Goal: Information Seeking & Learning: Find specific fact

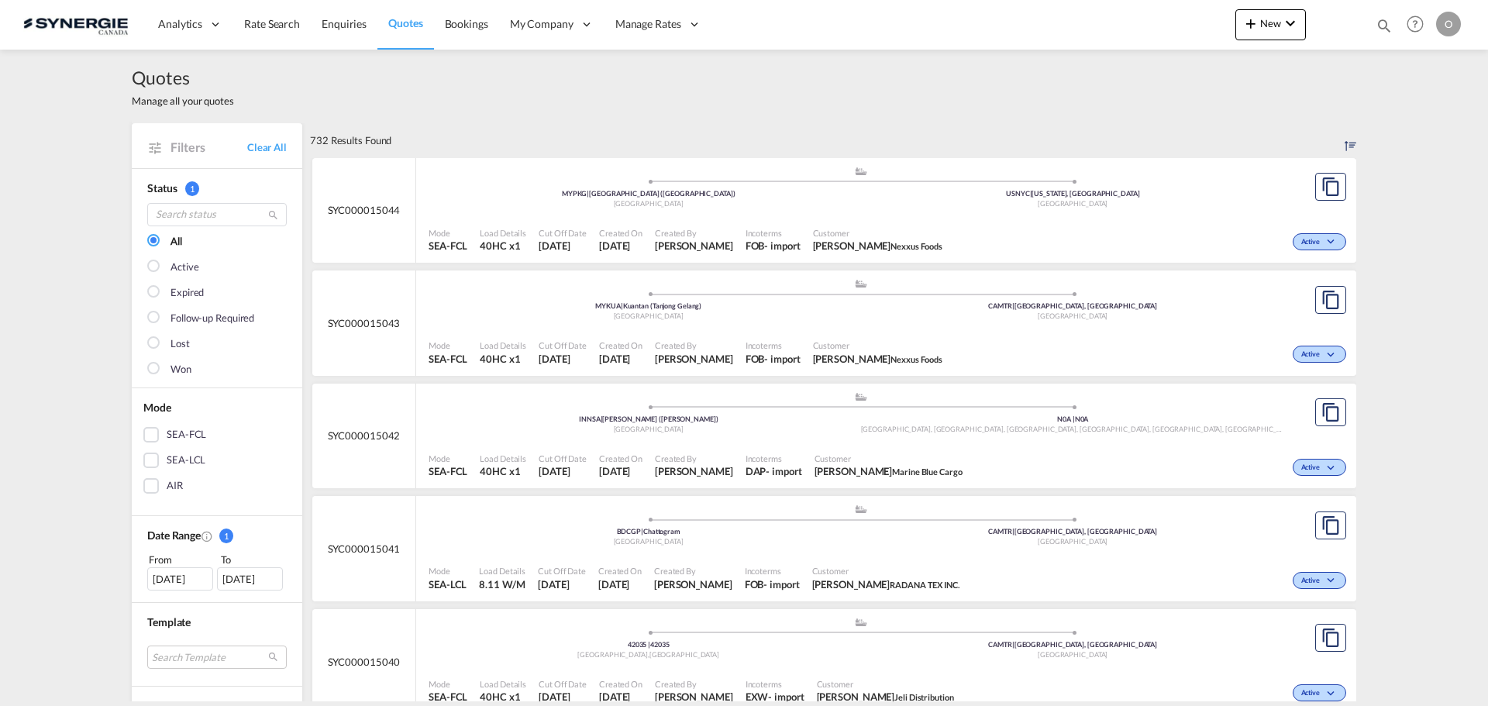
click at [1392, 26] on md-icon "icon-magnify" at bounding box center [1383, 25] width 17 height 17
click at [1166, 19] on select "Bookings Quotes Enquiries" at bounding box center [1137, 26] width 74 height 28
select select "Quotes"
click at [1100, 12] on select "Bookings Quotes Enquiries" at bounding box center [1137, 26] width 74 height 28
click at [1200, 28] on input at bounding box center [1267, 25] width 193 height 27
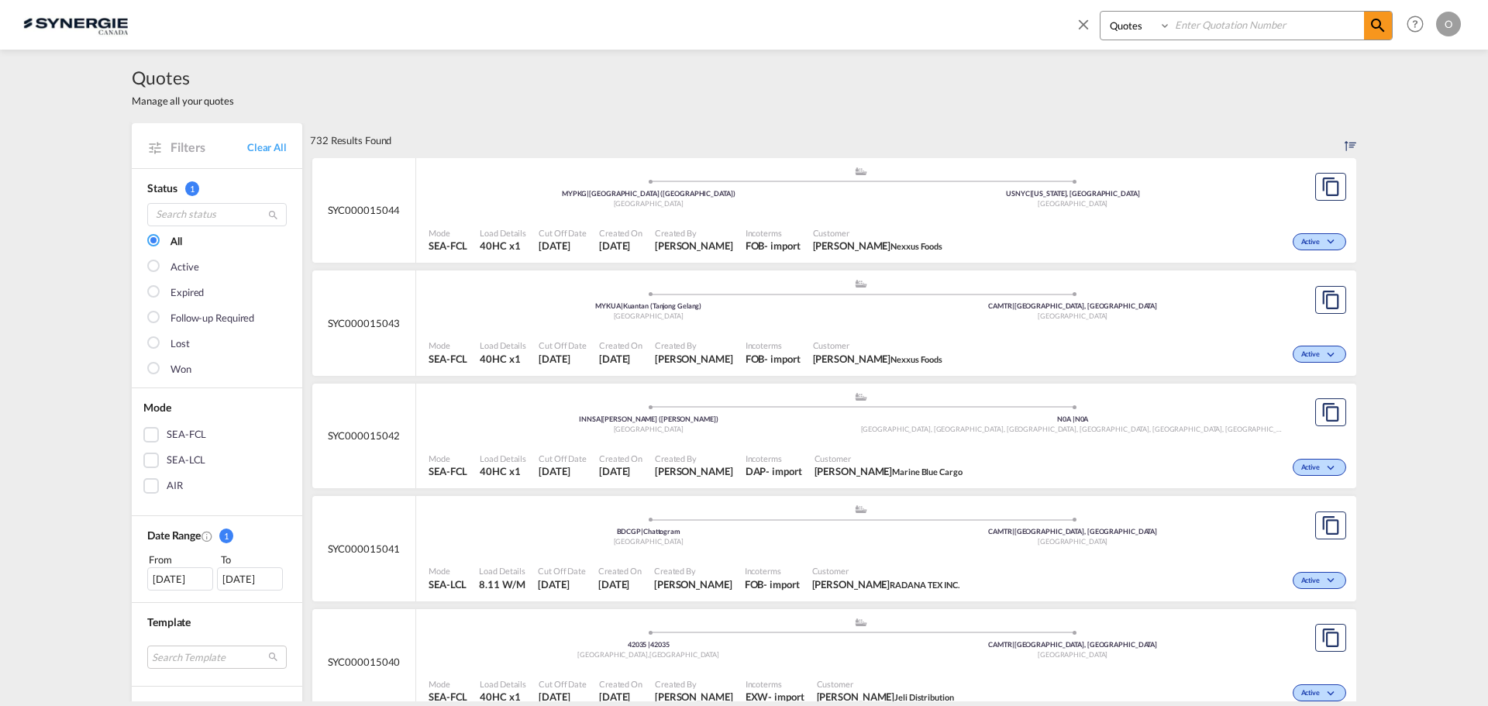
paste input "SYC000014238-A"
type input "SYC000014238-A"
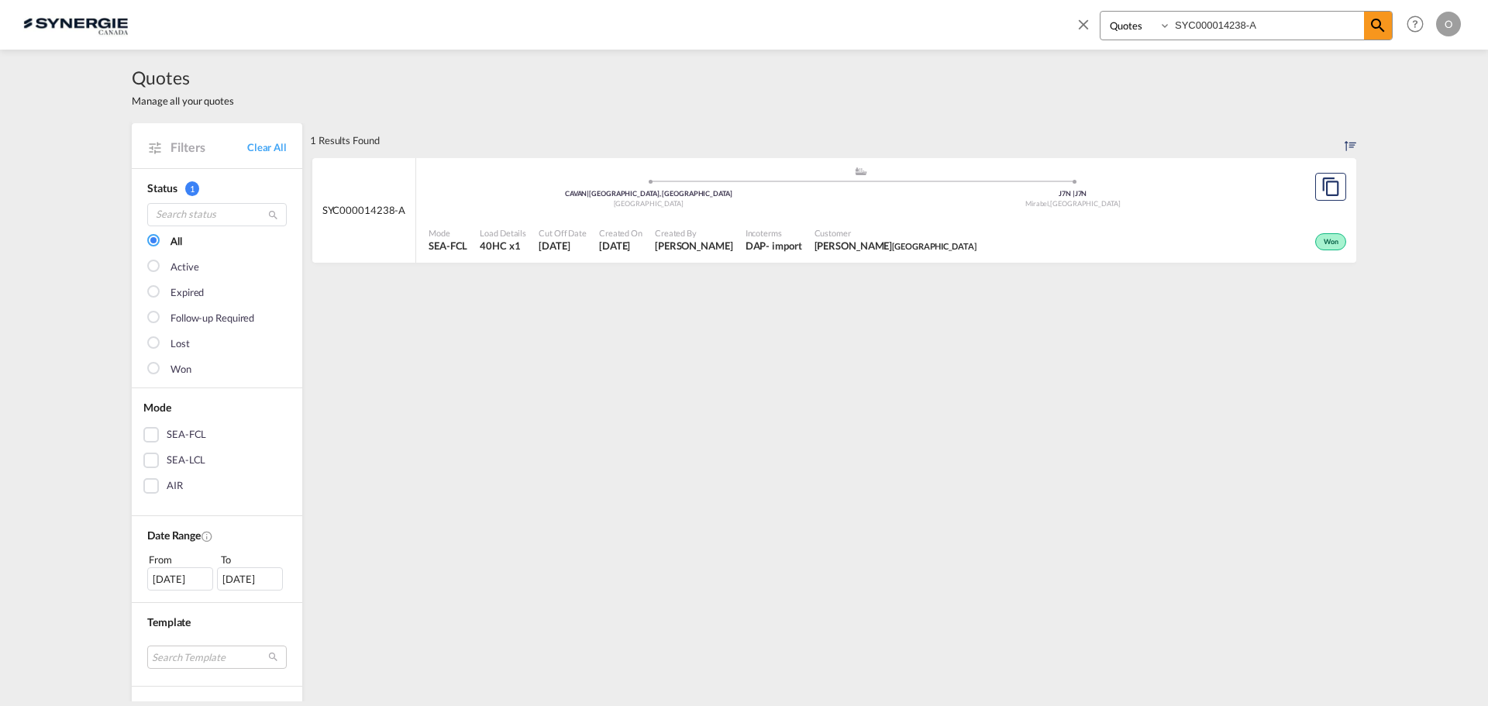
click at [1323, 246] on span "Won" at bounding box center [1332, 242] width 19 height 11
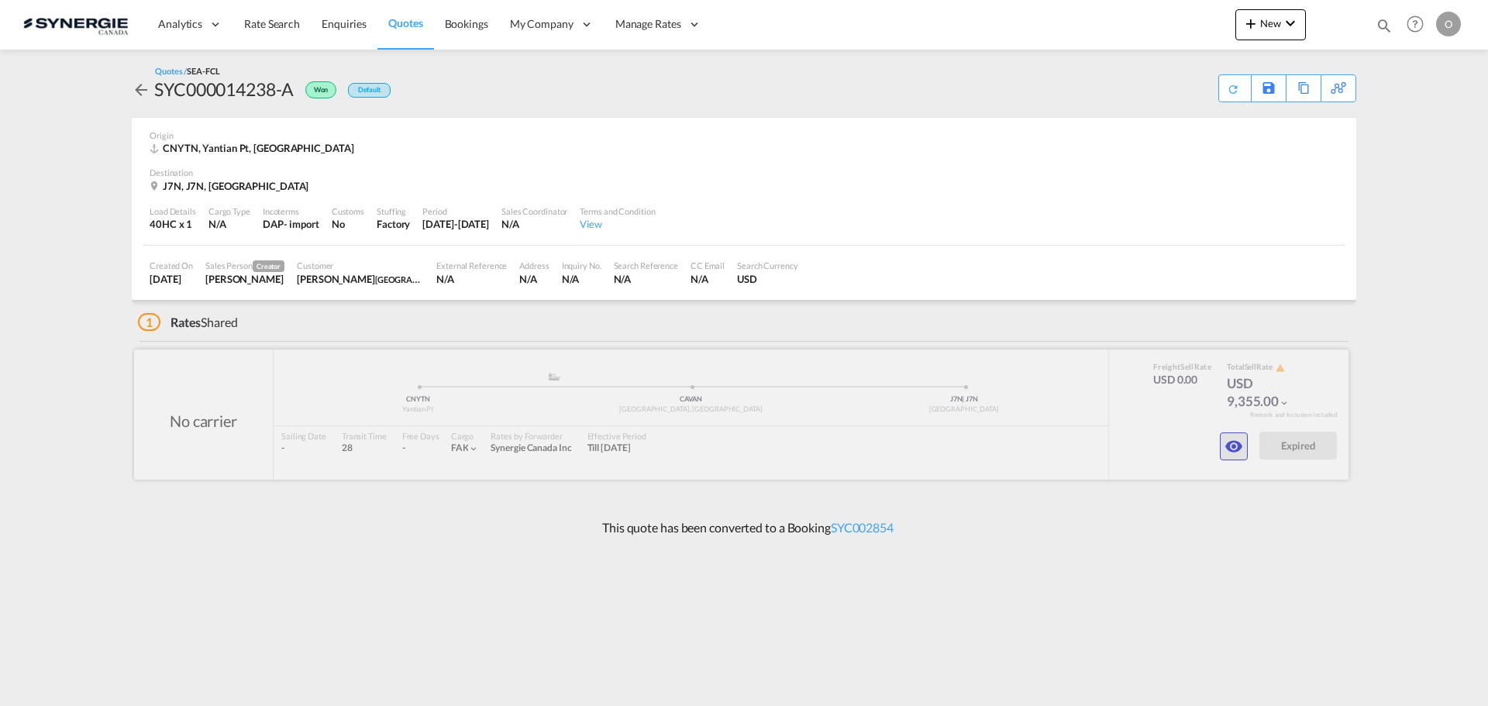
click at [1234, 447] on md-icon "icon-eye" at bounding box center [1233, 446] width 19 height 19
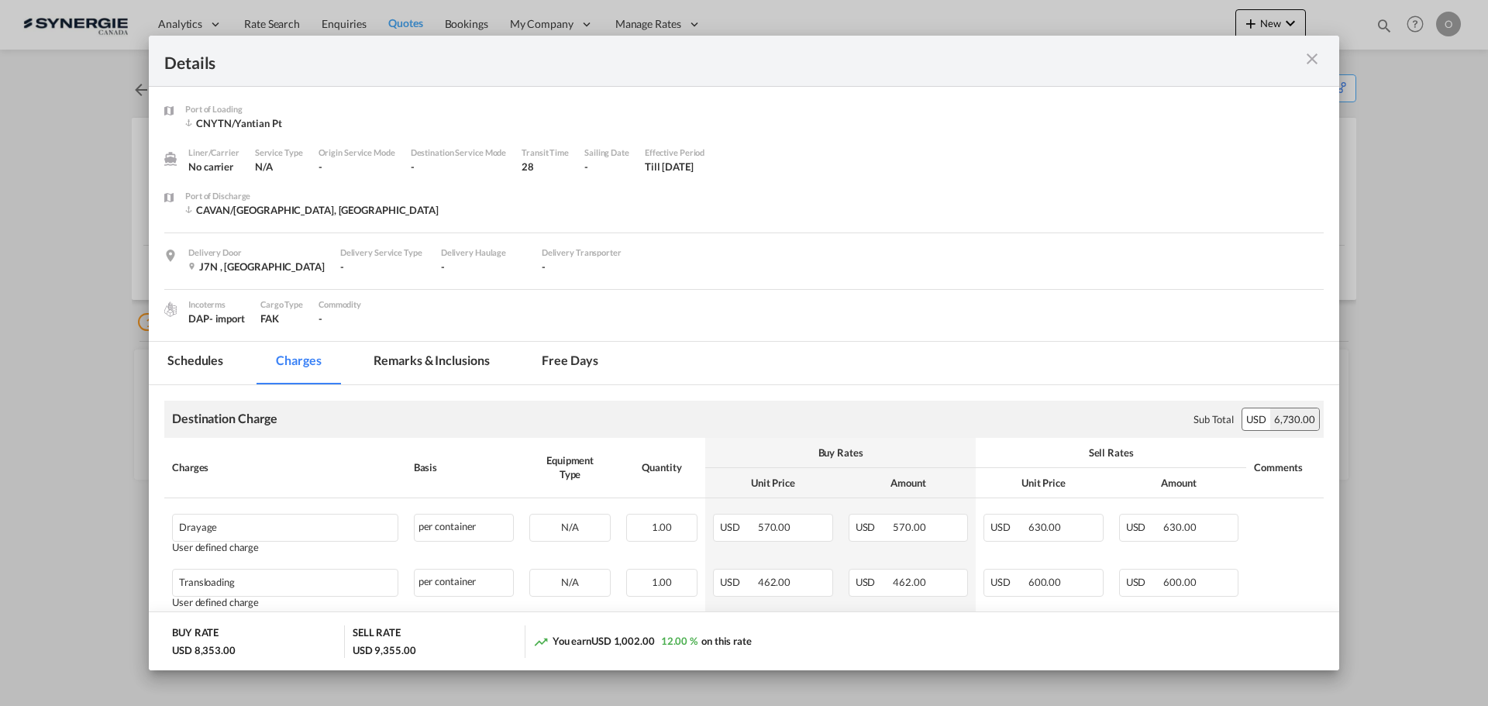
click at [442, 356] on md-tab-item "Remarks & Inclusions" at bounding box center [431, 363] width 153 height 43
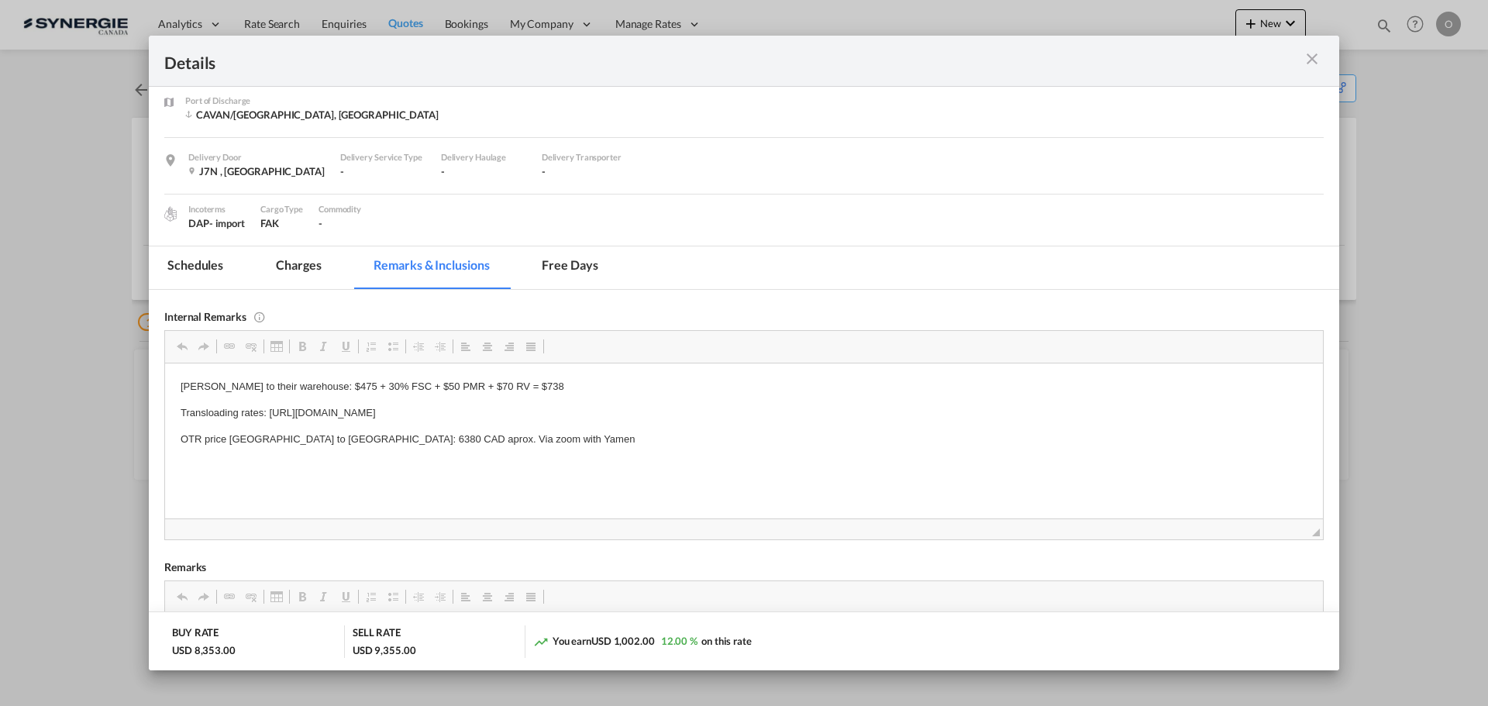
scroll to position [129, 0]
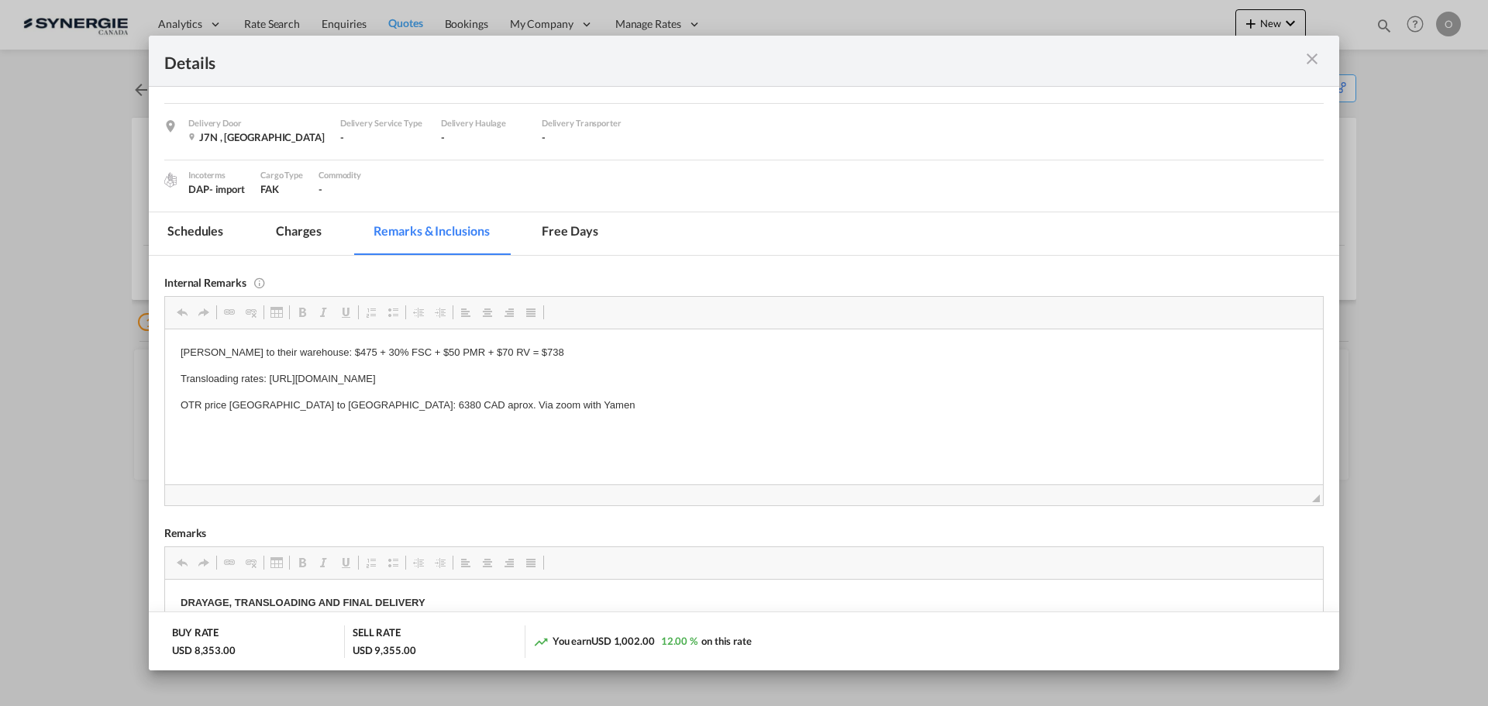
drag, startPoint x: 690, startPoint y: 377, endPoint x: 346, endPoint y: 384, distance: 344.1
drag, startPoint x: 693, startPoint y: 382, endPoint x: 267, endPoint y: 373, distance: 425.5
click at [267, 373] on p "Transloading rates: https://app.frontapp.com/open/cnv_q8am0cv?key=FwJ7rNdCoxTDj…" at bounding box center [744, 378] width 1127 height 16
copy p "https://app.frontapp.com/open/cnv_q8am0cv?key=FwJ7rNdCoxTDjeKdXkG7n7jtWvfwIAfN"
